Goal: Navigation & Orientation: Find specific page/section

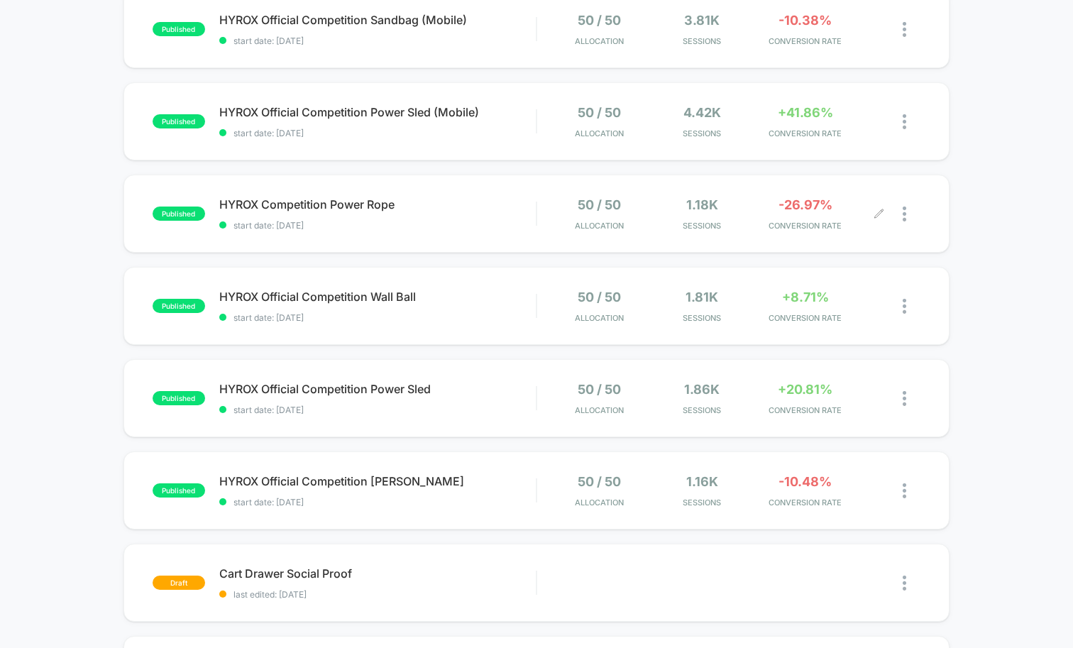
scroll to position [544, 0]
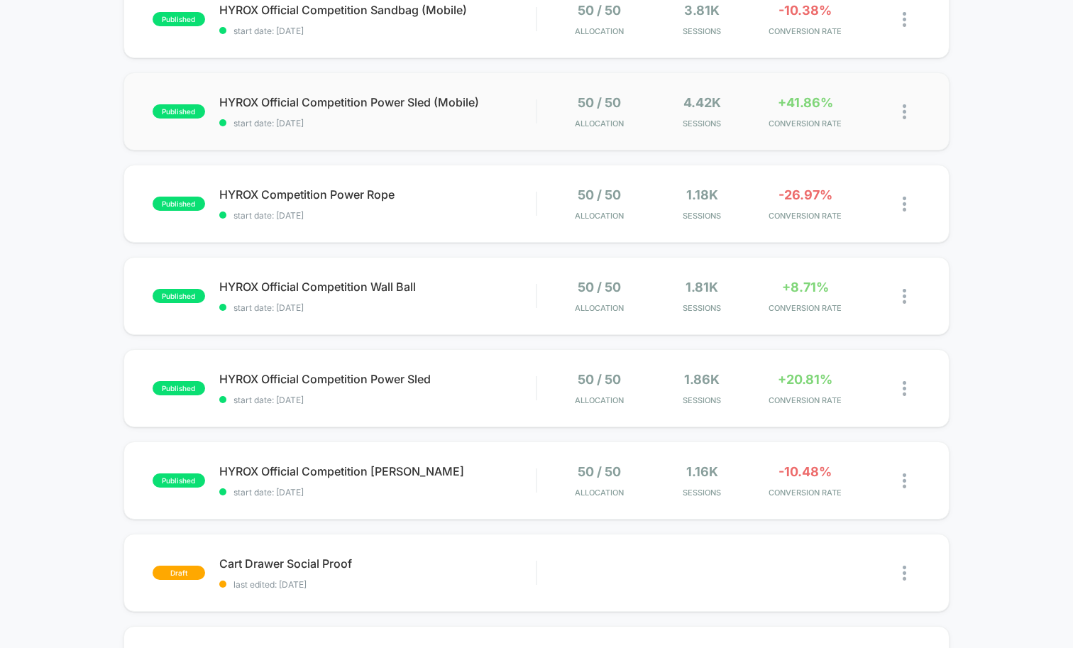
click at [474, 130] on div "published HYROX Official Competition Power Sled (Mobile) start date: [DATE] 50 …" at bounding box center [537, 111] width 826 height 78
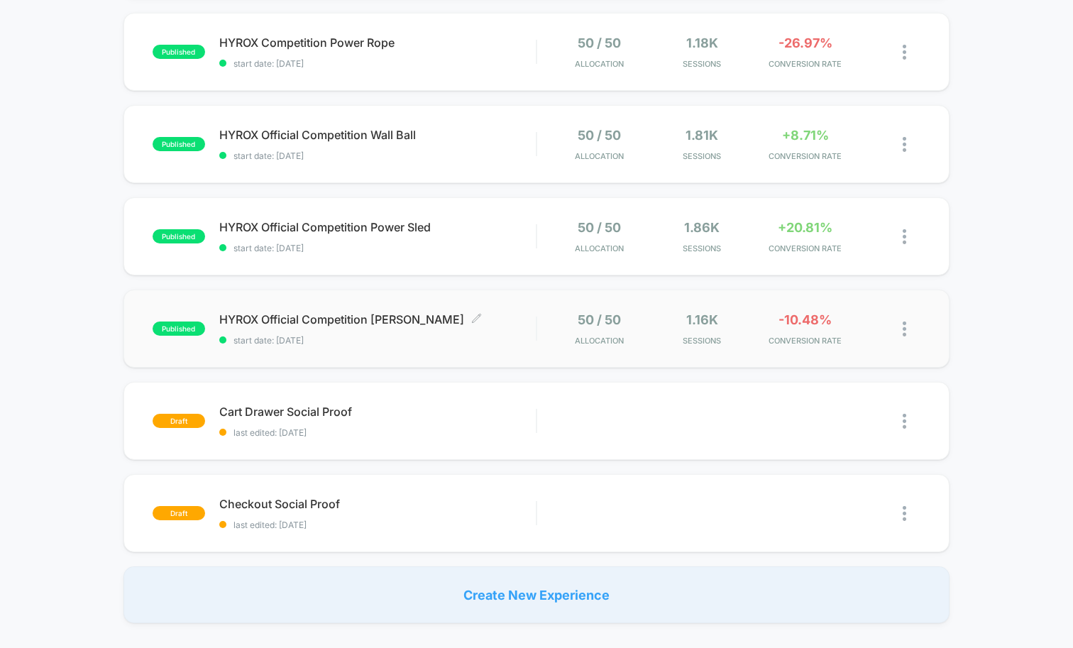
scroll to position [683, 0]
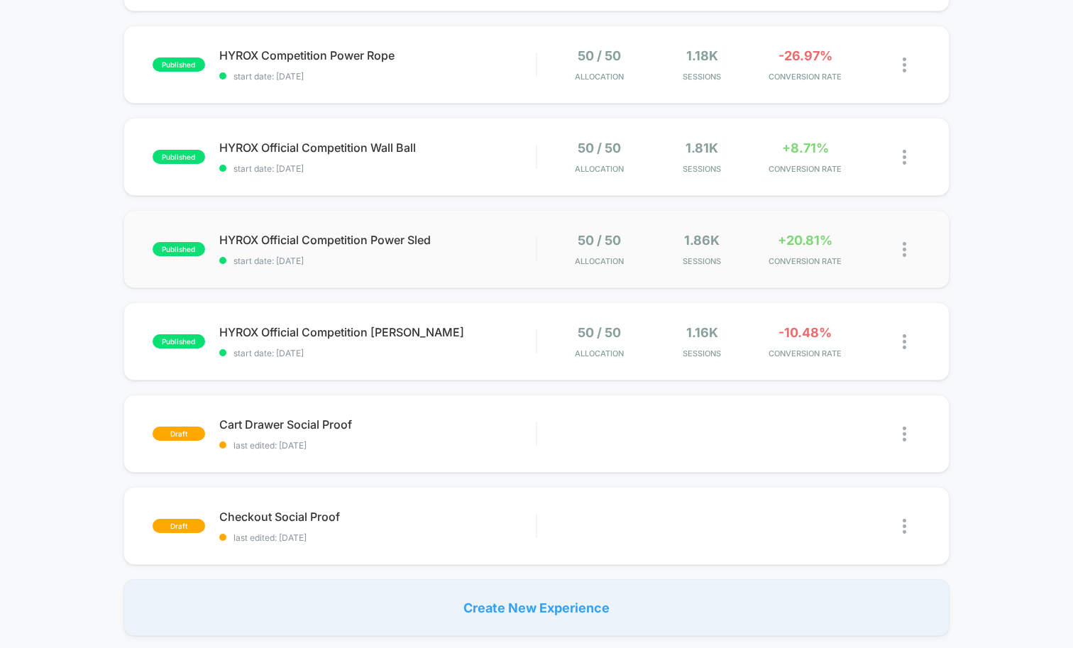
click at [407, 225] on div "published HYROX Official Competition Power Sled start date: [DATE] 50 / 50 Allo…" at bounding box center [537, 249] width 826 height 78
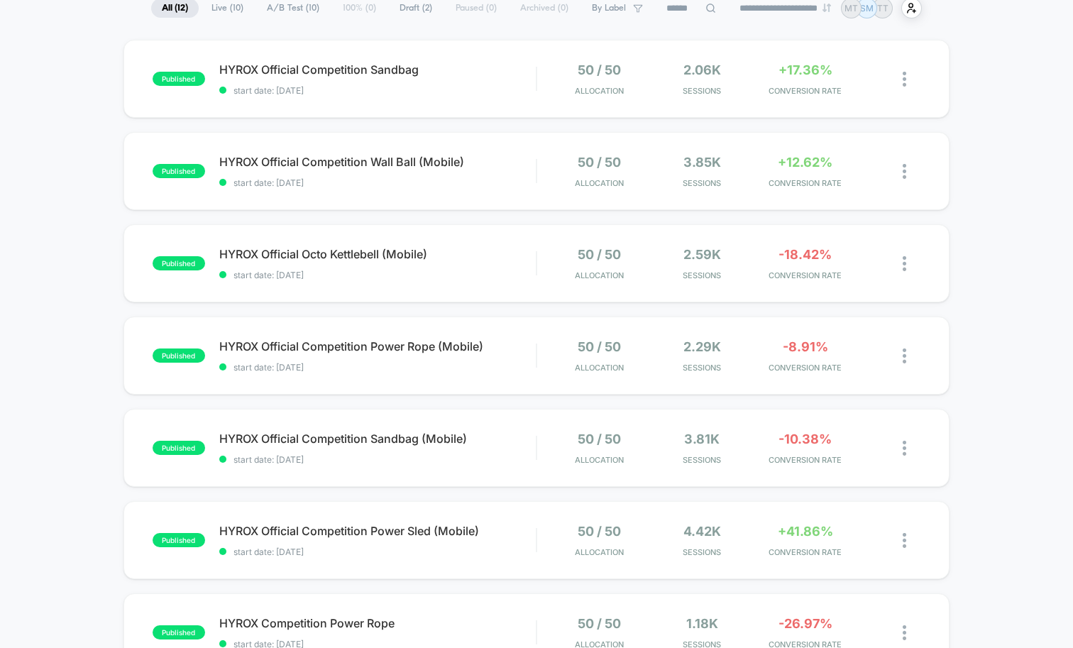
scroll to position [106, 0]
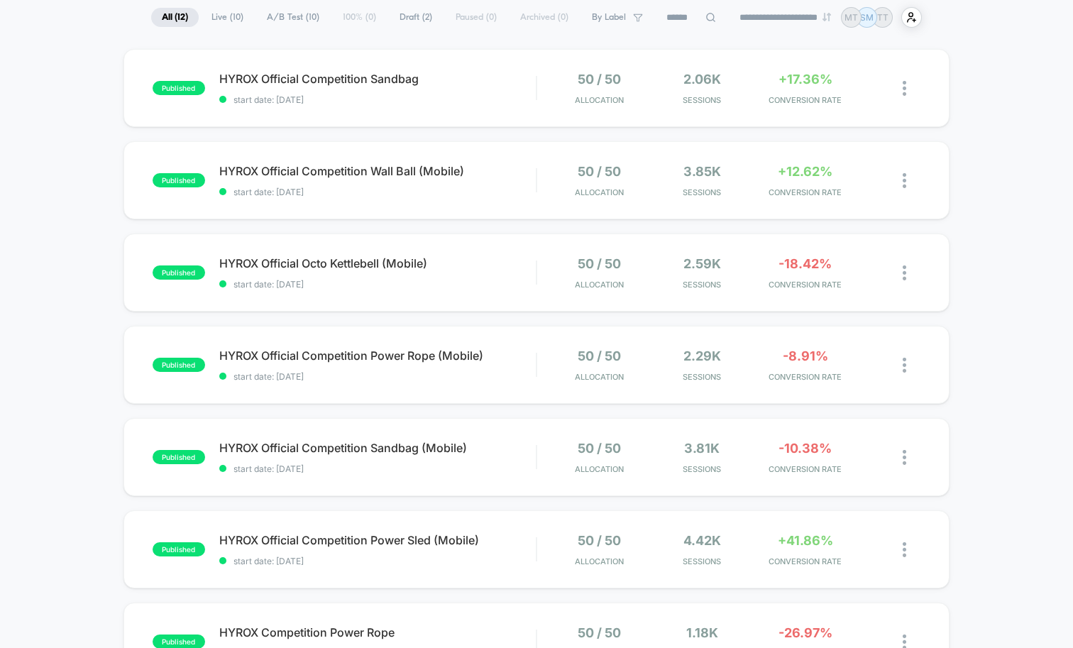
click at [90, 50] on div "published HYROX Official Competition Sandbag start date: [DATE] 50 / 50 Allocat…" at bounding box center [536, 631] width 1073 height 1164
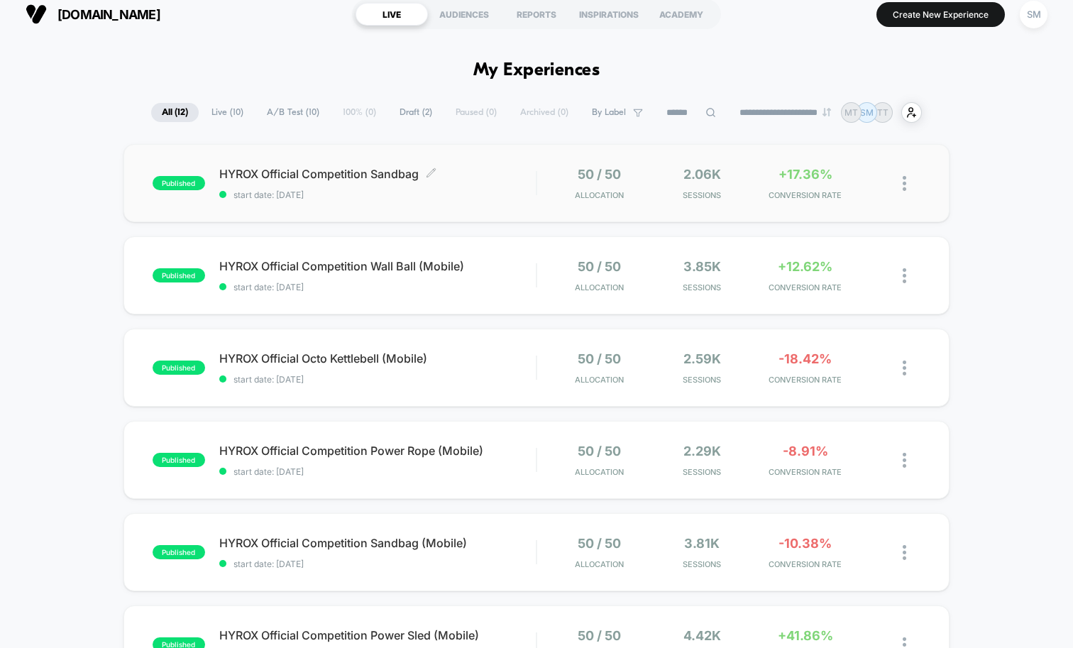
scroll to position [0, 0]
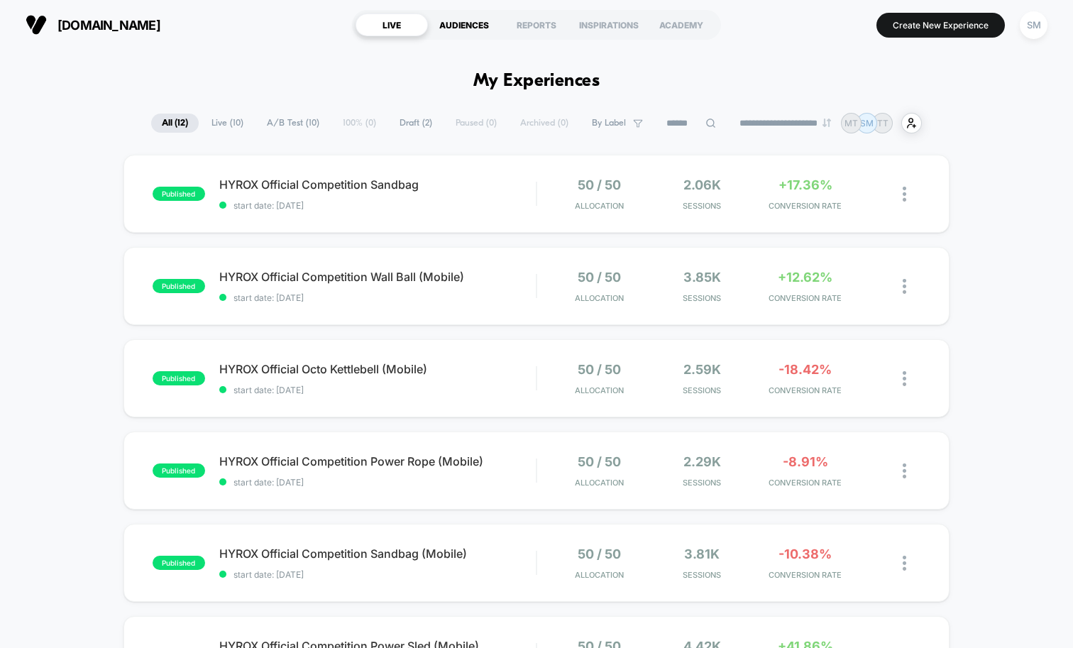
click at [467, 27] on div "AUDIENCES" at bounding box center [464, 24] width 72 height 23
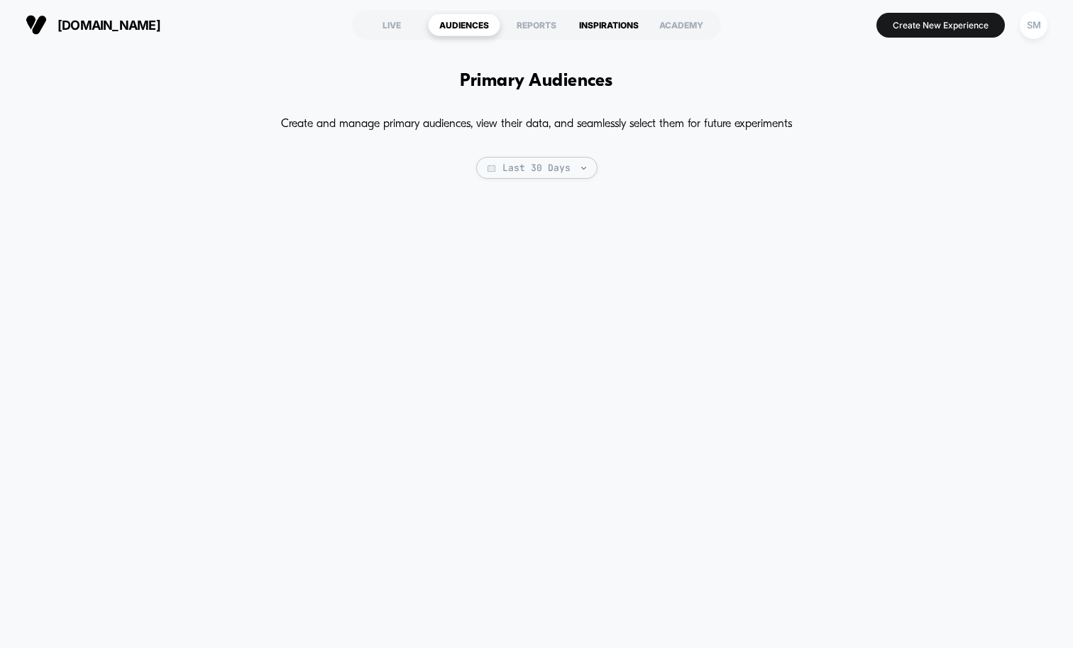
click at [575, 27] on div "INSPIRATIONS" at bounding box center [609, 24] width 72 height 23
